Goal: Information Seeking & Learning: Learn about a topic

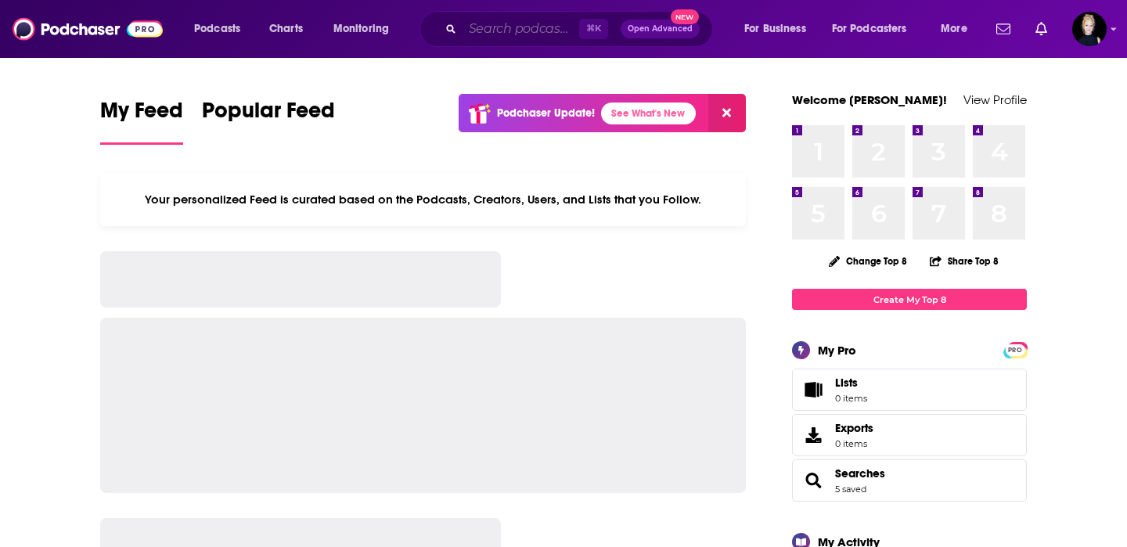
click at [541, 30] on input "Search podcasts, credits, & more..." at bounding box center [520, 28] width 117 height 25
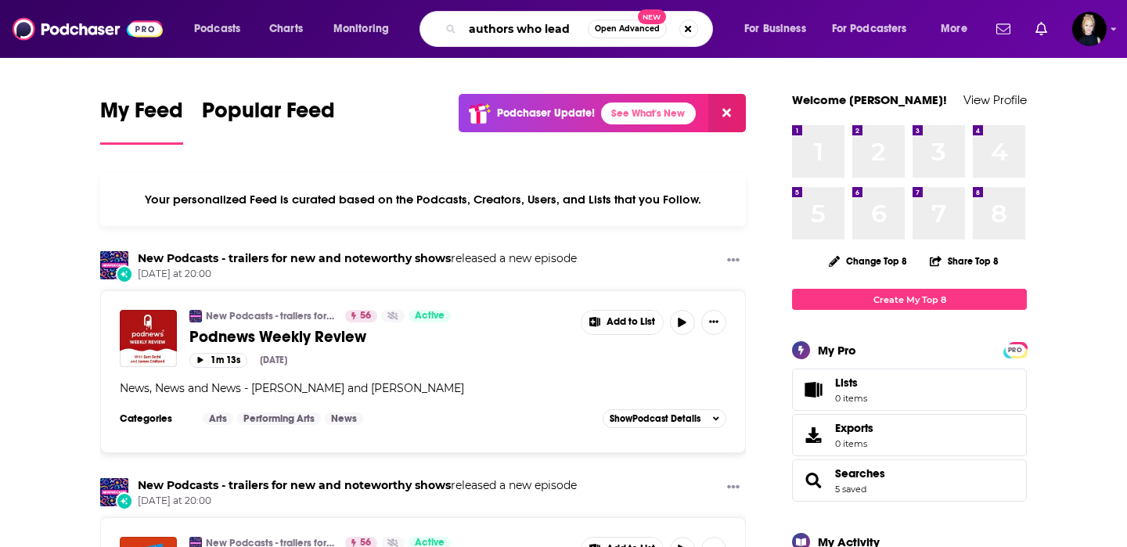
type input "authors who lead"
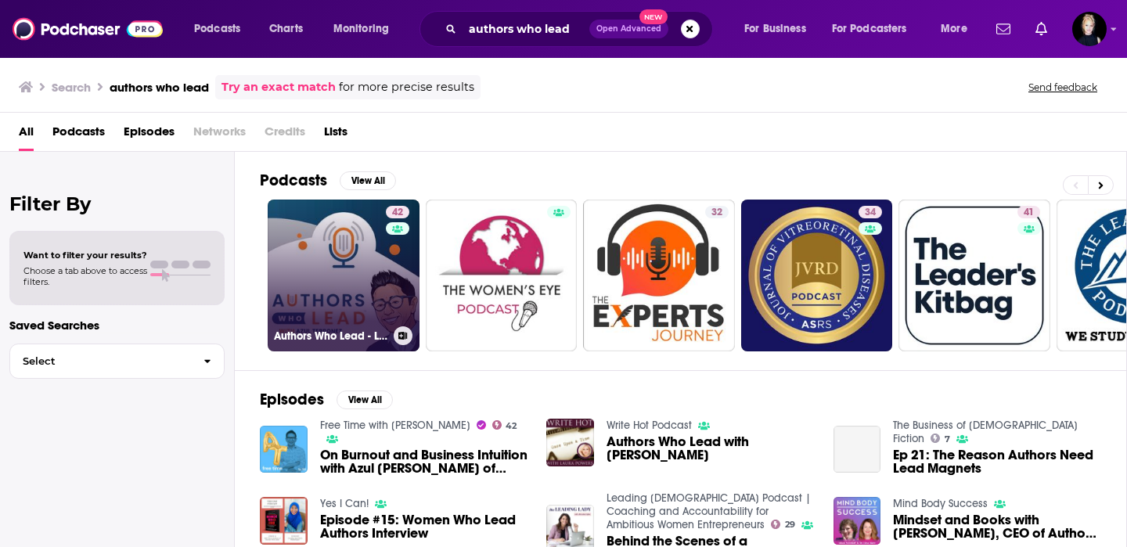
click at [373, 263] on link "42 Authors Who Lead - Learn to write a book from bestselling authors and leaders" at bounding box center [344, 276] width 152 height 152
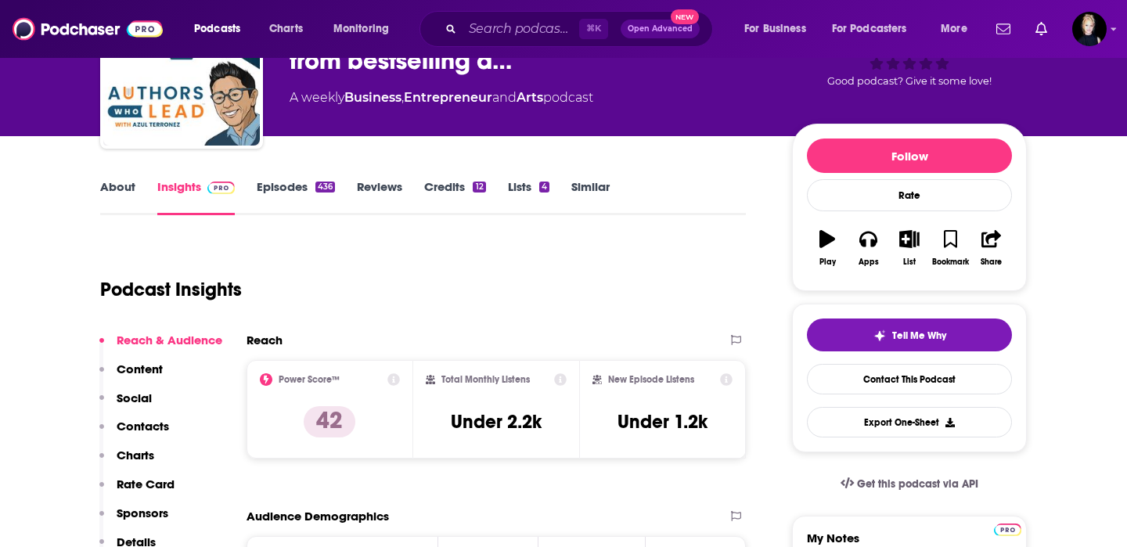
scroll to position [118, 0]
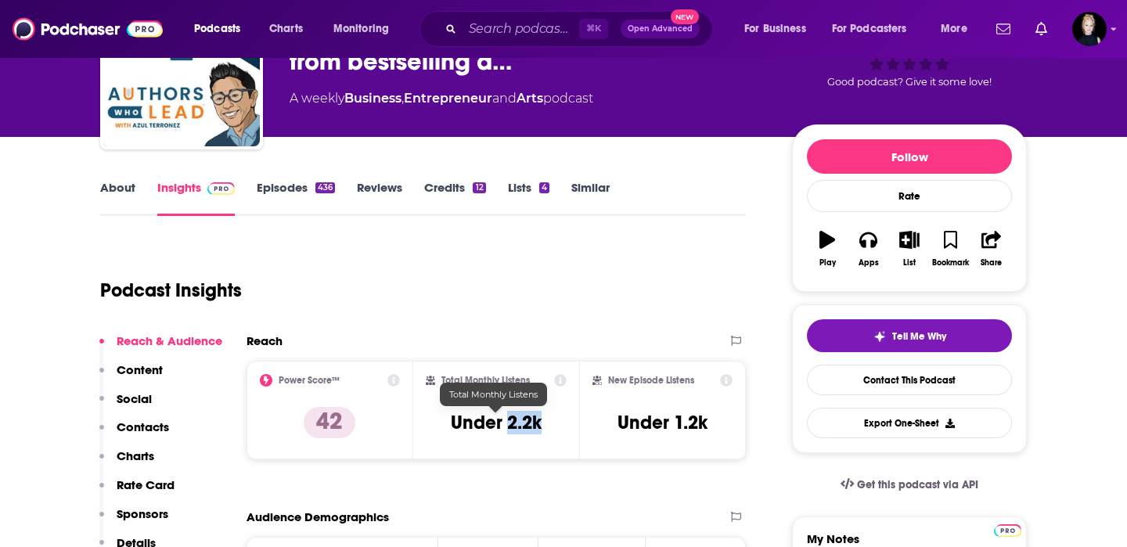
drag, startPoint x: 544, startPoint y: 423, endPoint x: 509, endPoint y: 423, distance: 34.4
click at [509, 423] on div "Total Monthly Listens Under 2.2k" at bounding box center [497, 410] width 142 height 72
copy h3 "2.2k"
